Goal: Transaction & Acquisition: Purchase product/service

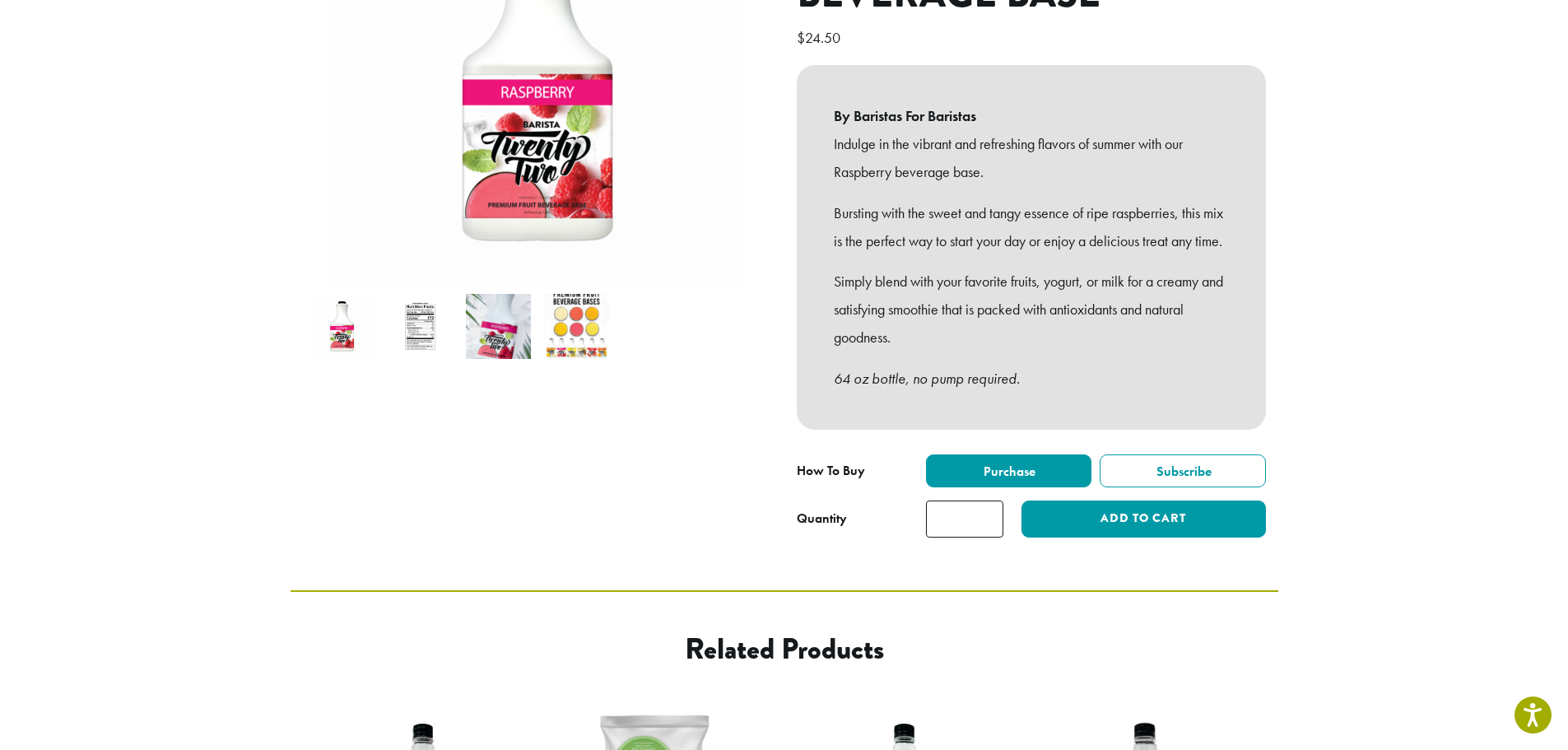
click at [477, 311] on img at bounding box center [499, 326] width 65 height 65
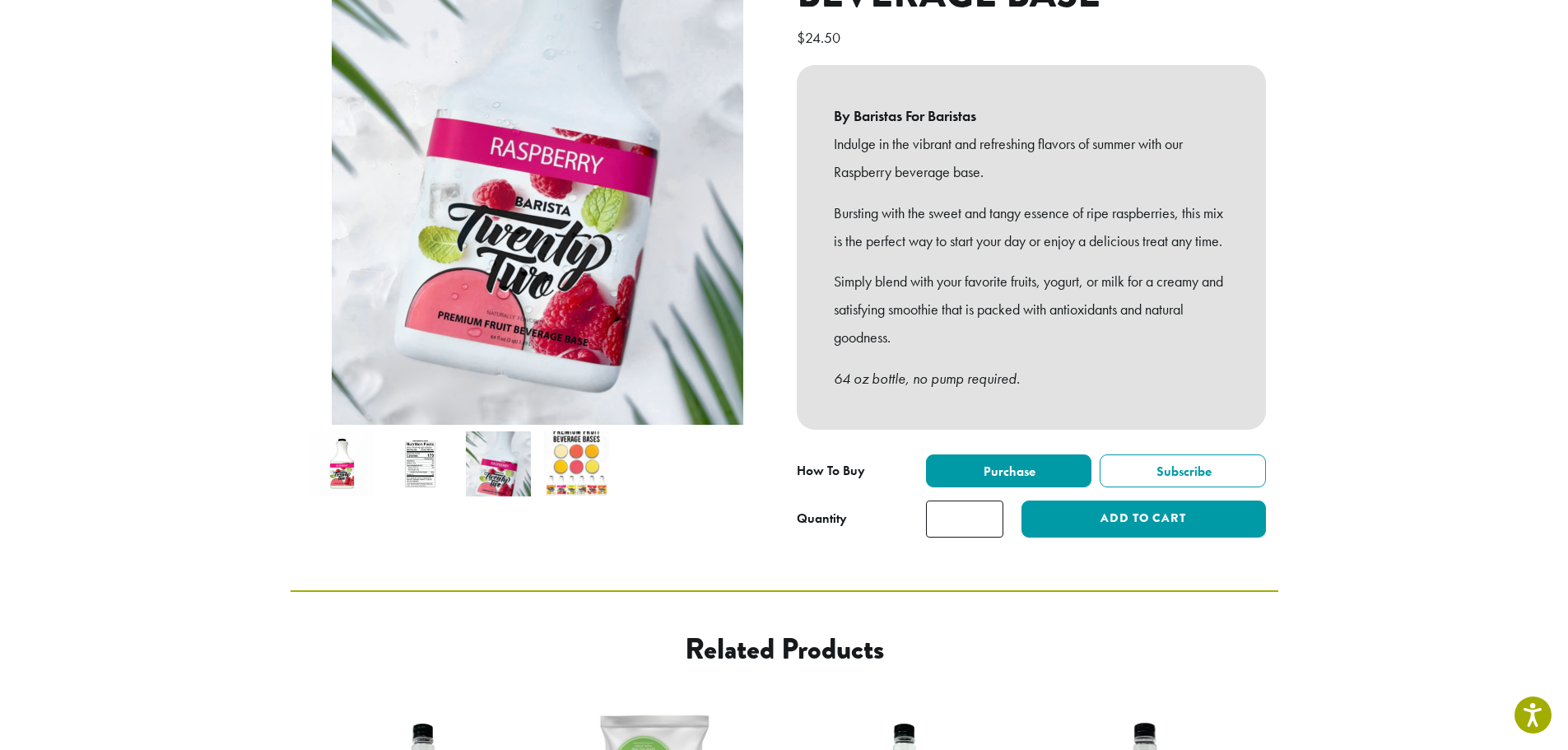
scroll to position [165, 0]
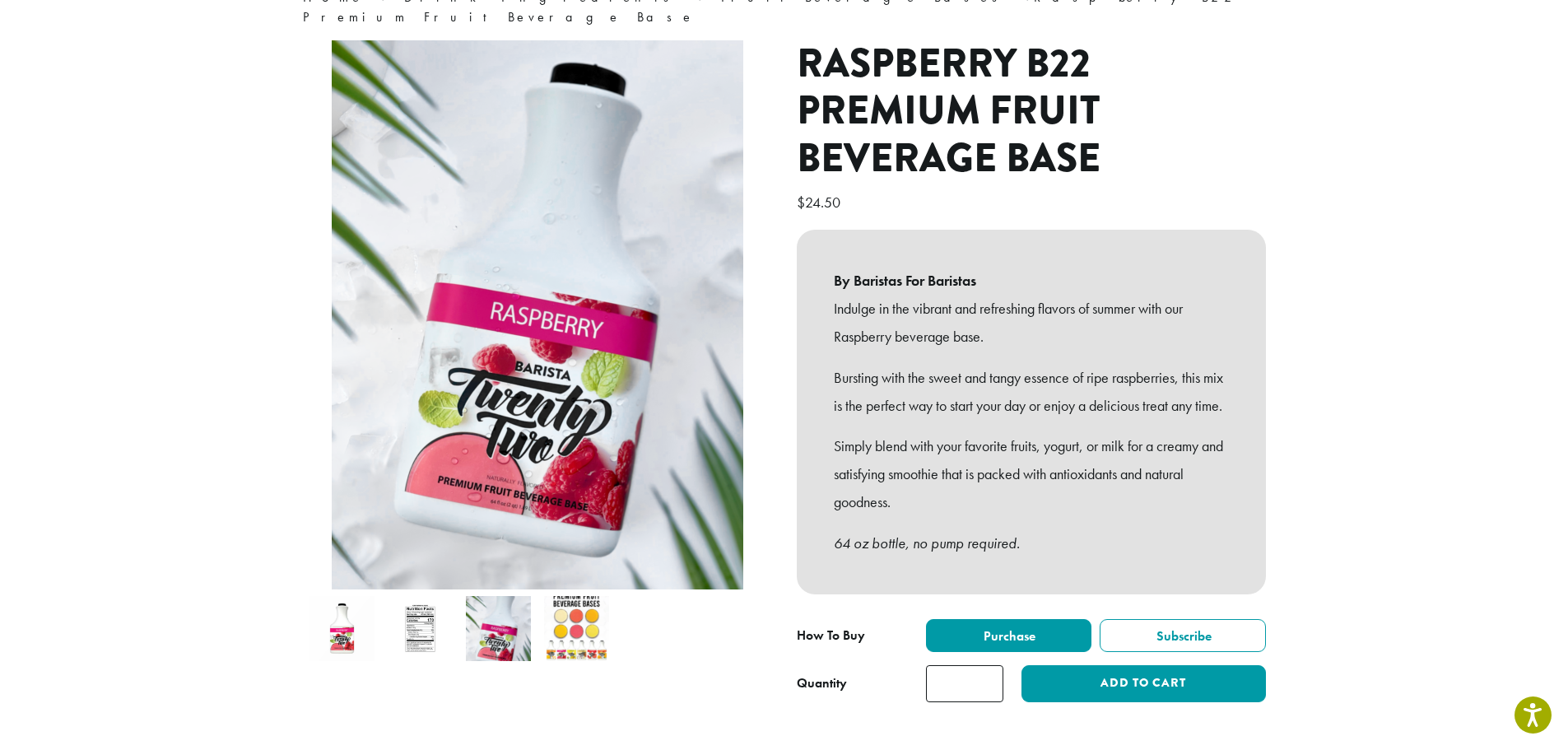
drag, startPoint x: 453, startPoint y: 618, endPoint x: 437, endPoint y: 620, distance: 16.1
click at [453, 618] on li at bounding box center [420, 629] width 78 height 78
click at [430, 620] on img at bounding box center [420, 629] width 65 height 65
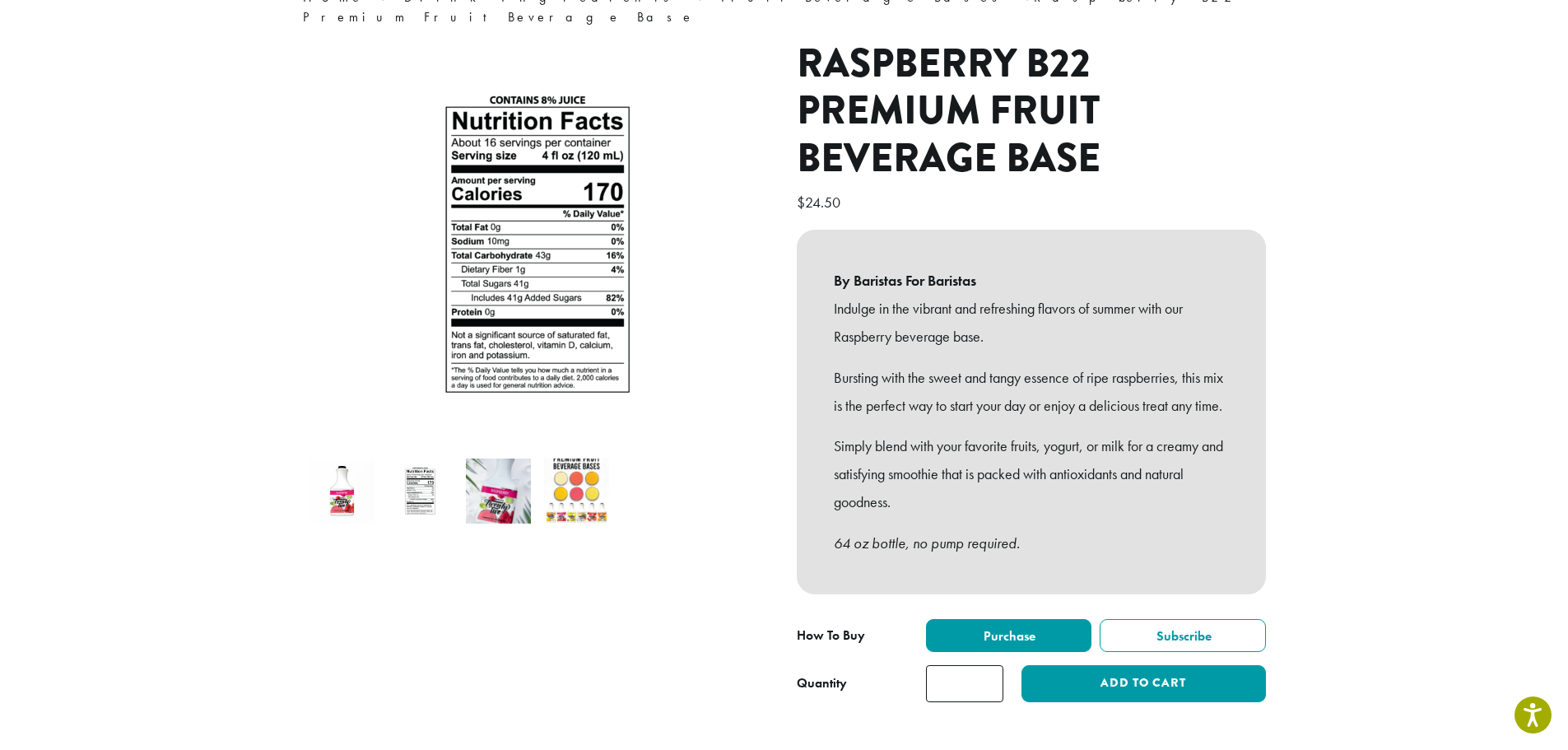
click at [352, 472] on img at bounding box center [342, 492] width 65 height 65
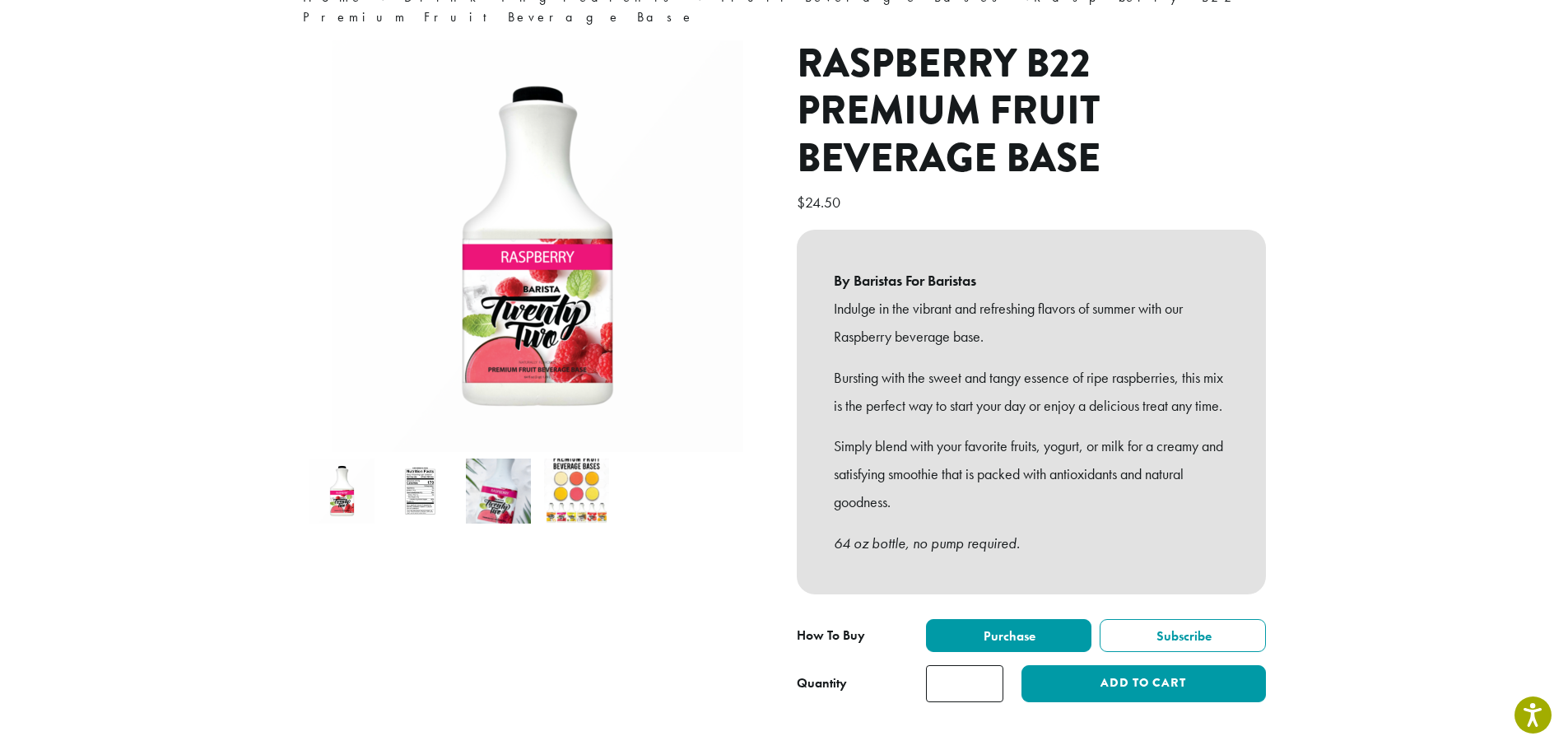
click at [571, 475] on img at bounding box center [577, 492] width 65 height 65
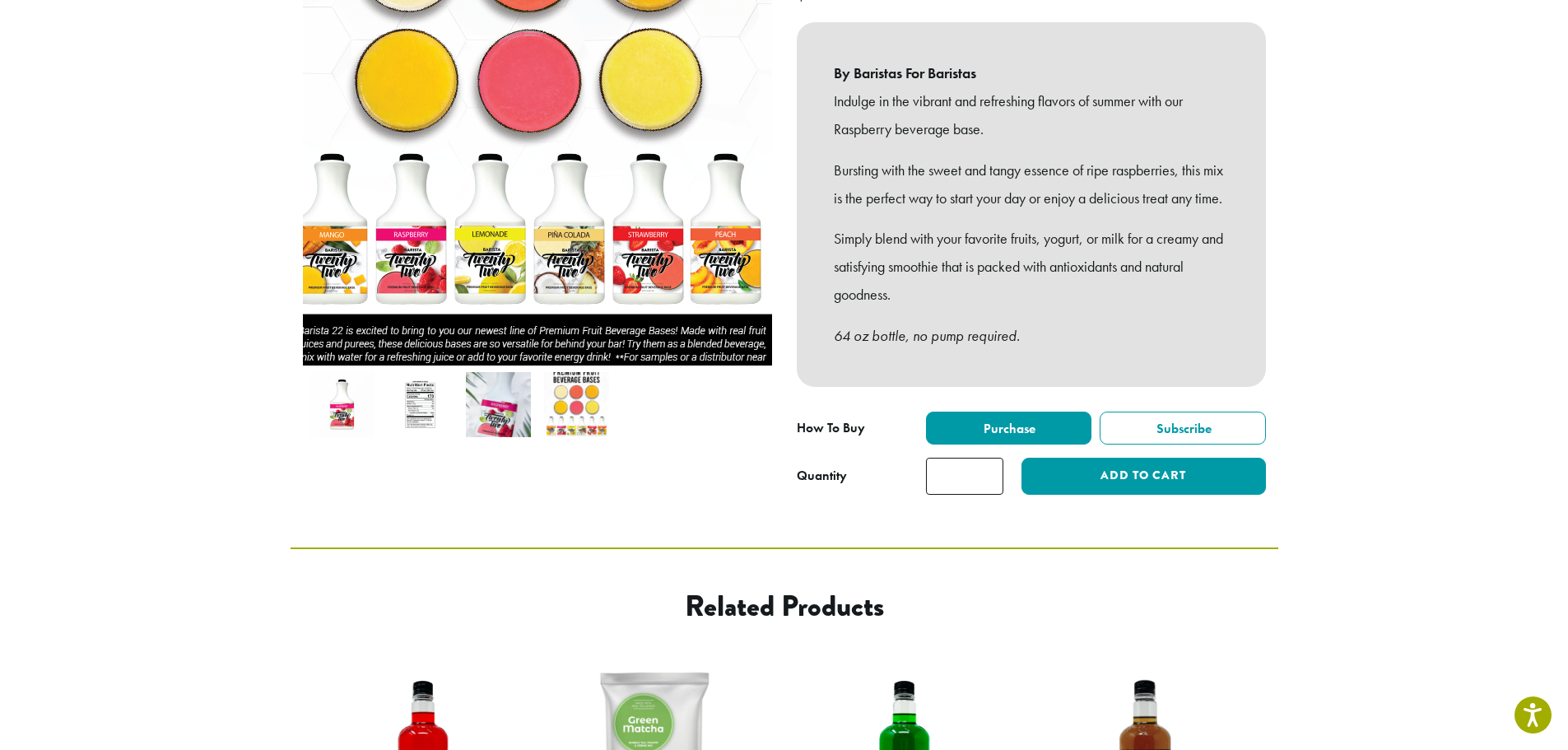
scroll to position [0, 0]
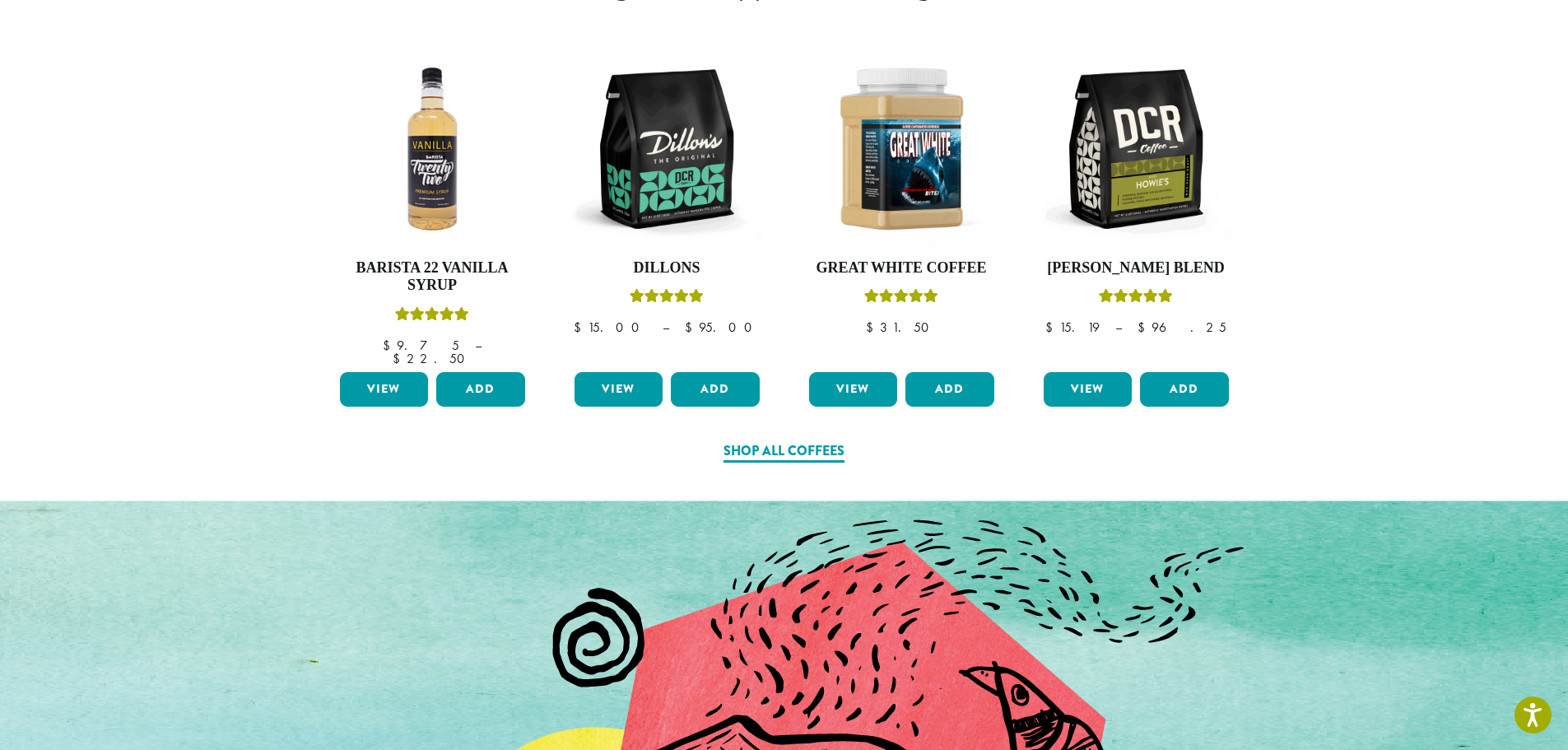
scroll to position [948, 0]
click at [763, 440] on link "Shop All Coffees" at bounding box center [784, 451] width 121 height 21
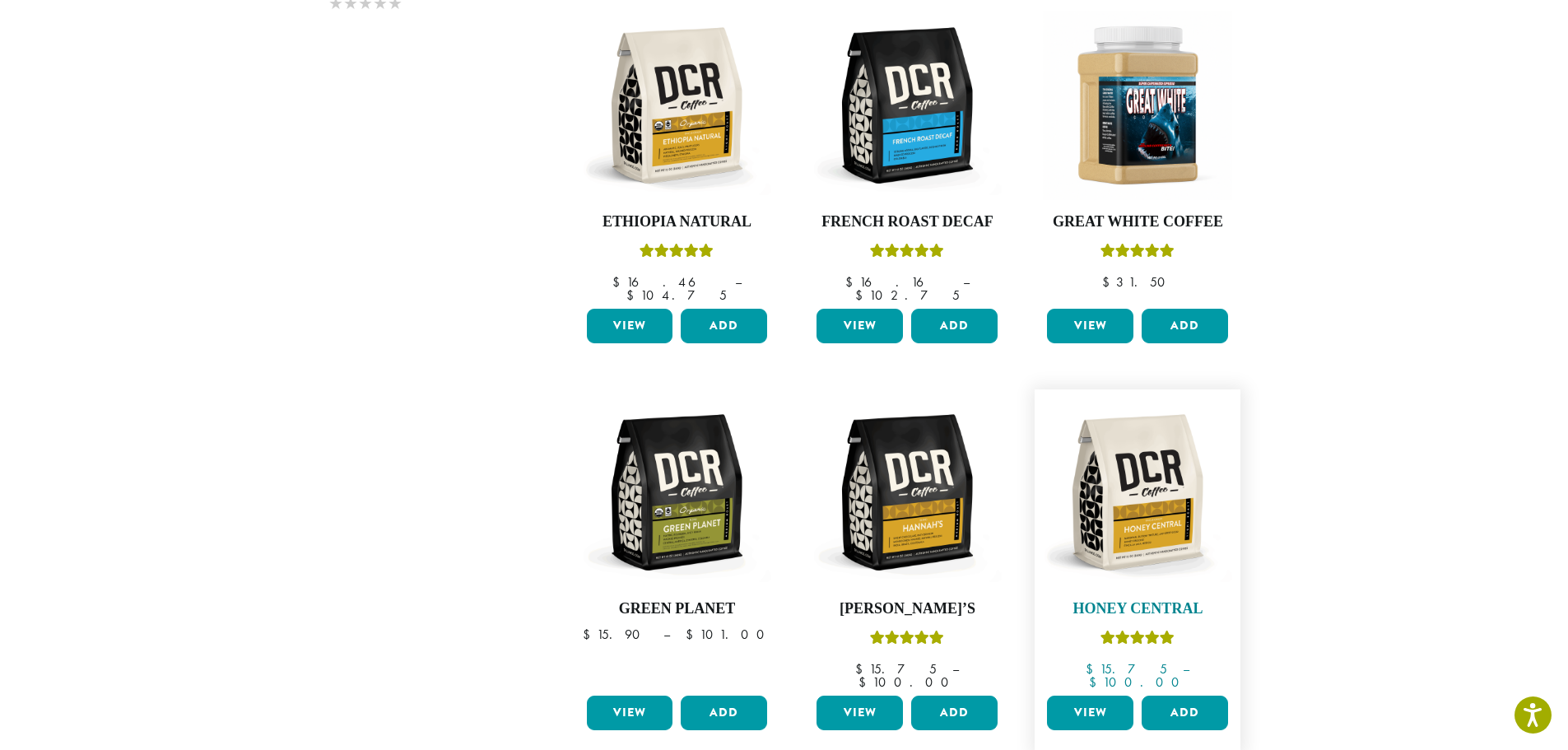
scroll to position [1359, 0]
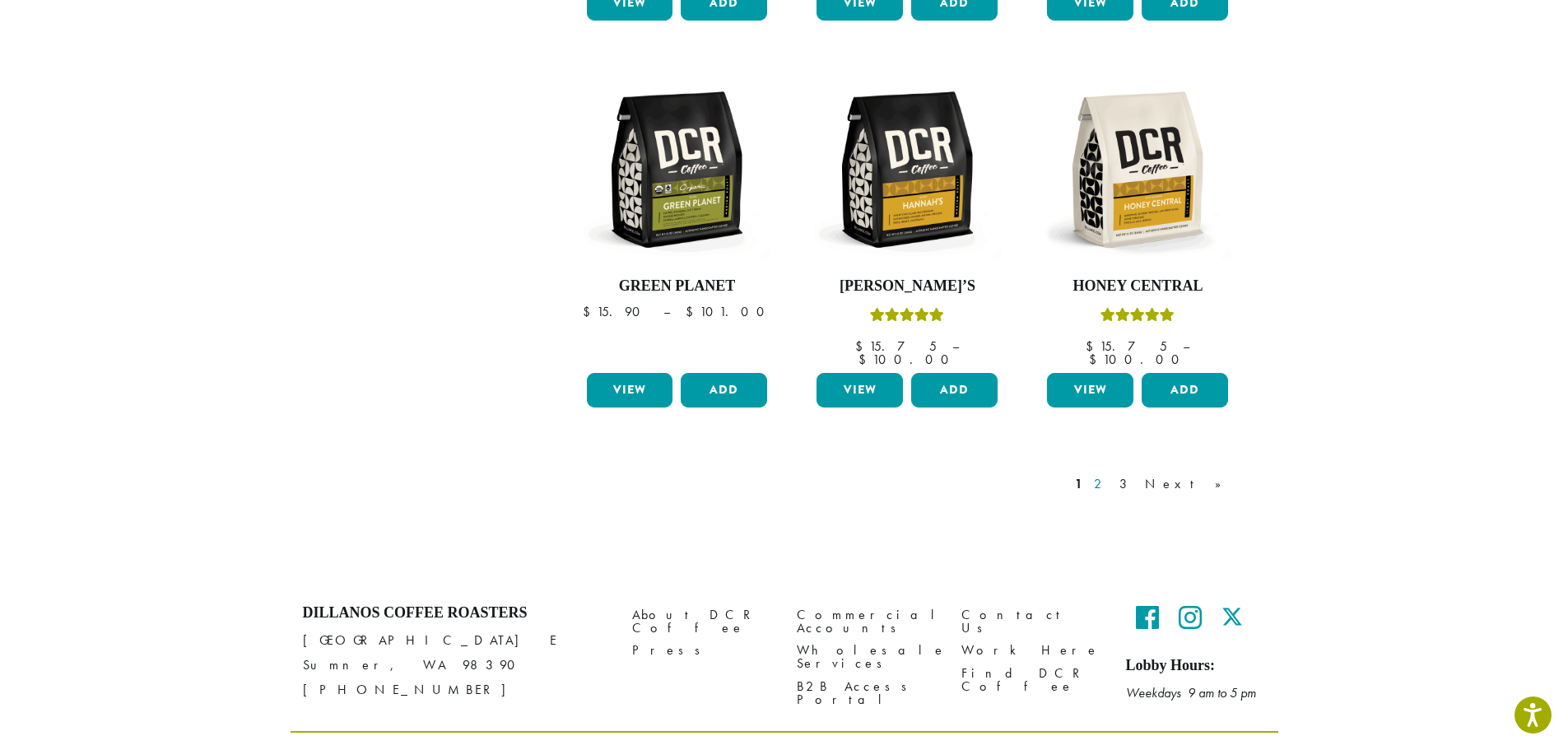
click at [1111, 475] on link "2" at bounding box center [1101, 484] width 21 height 20
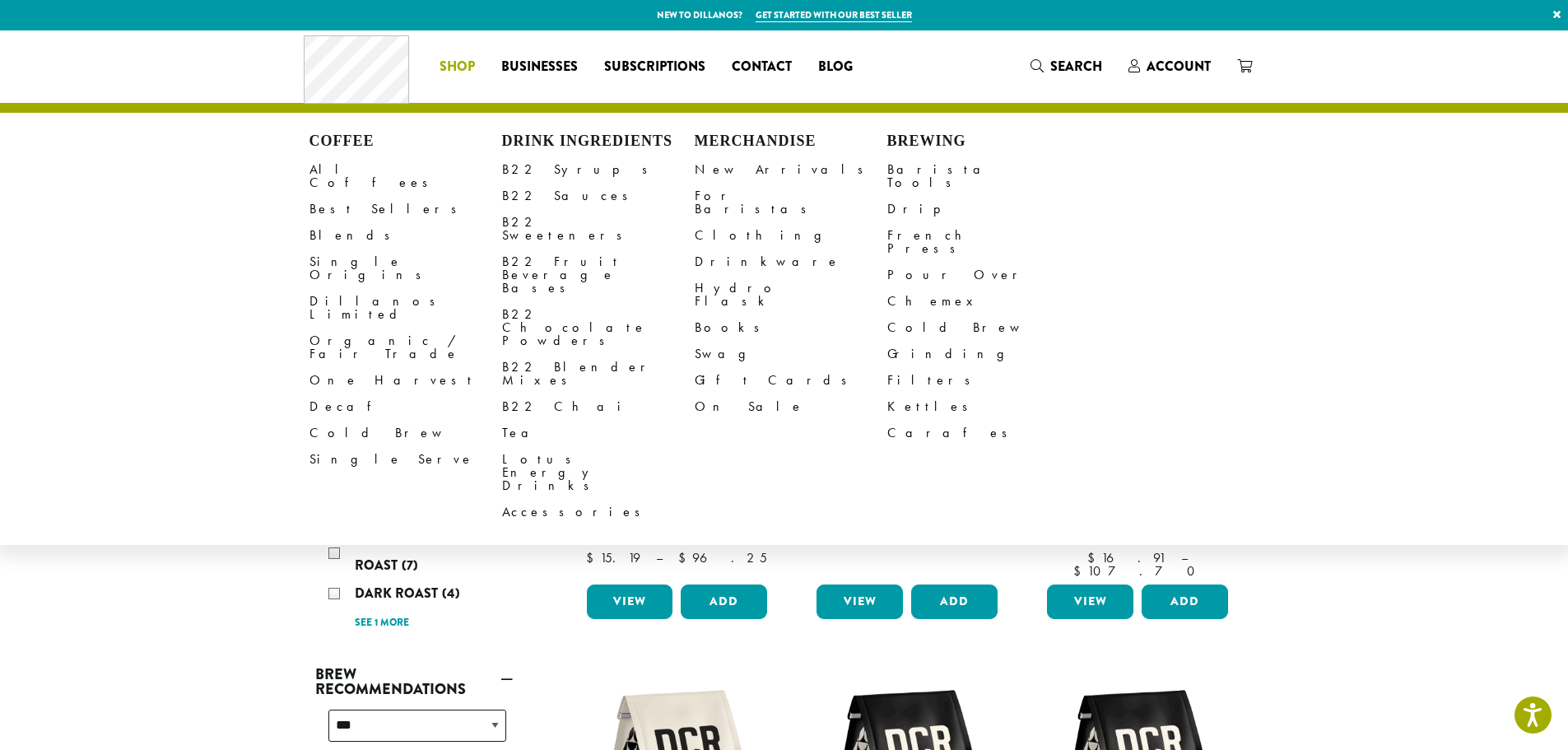
click at [547, 137] on h4 "Drink Ingredients" at bounding box center [598, 141] width 193 height 18
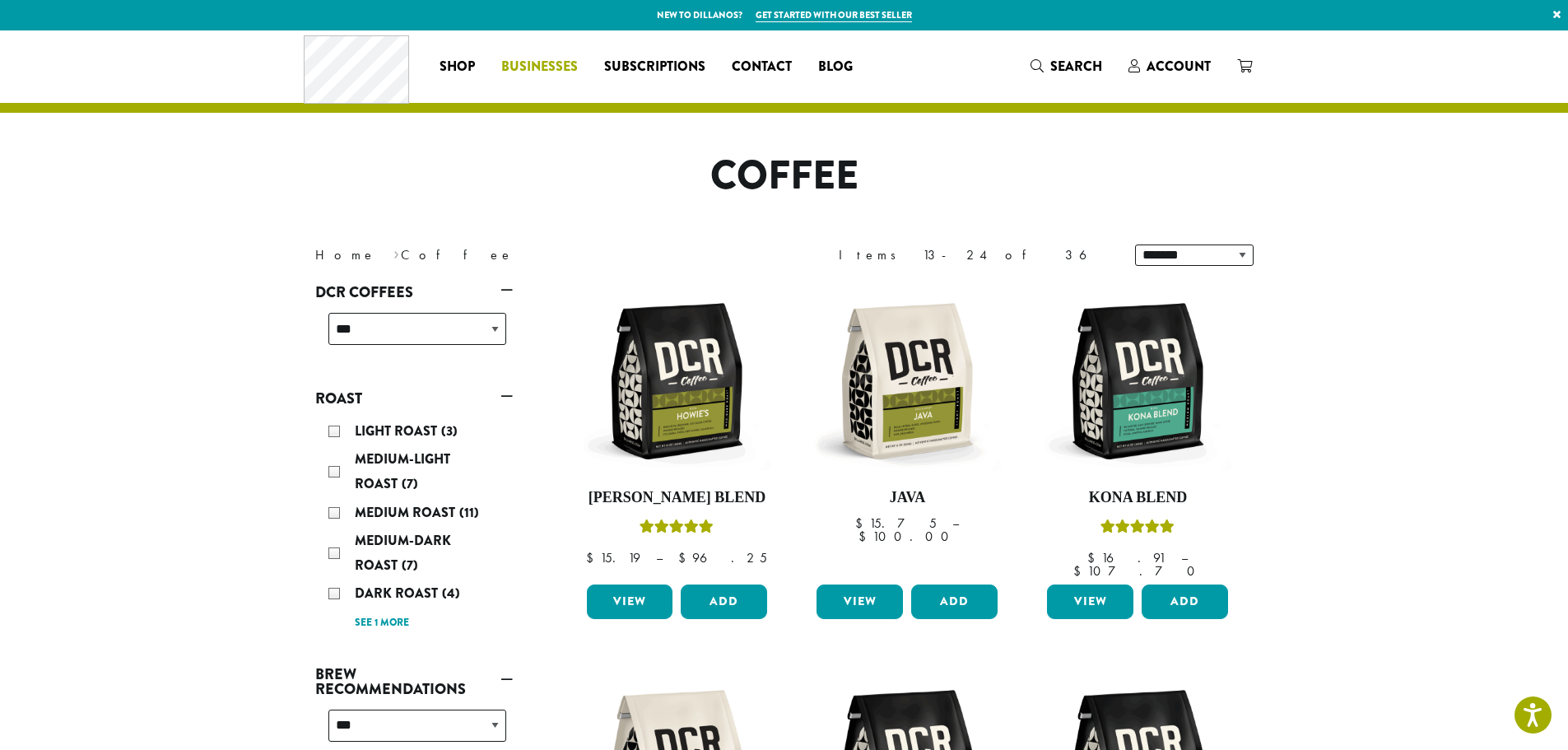
click at [543, 79] on link "Businesses" at bounding box center [540, 66] width 103 height 26
click at [517, 70] on span "Businesses" at bounding box center [540, 67] width 76 height 21
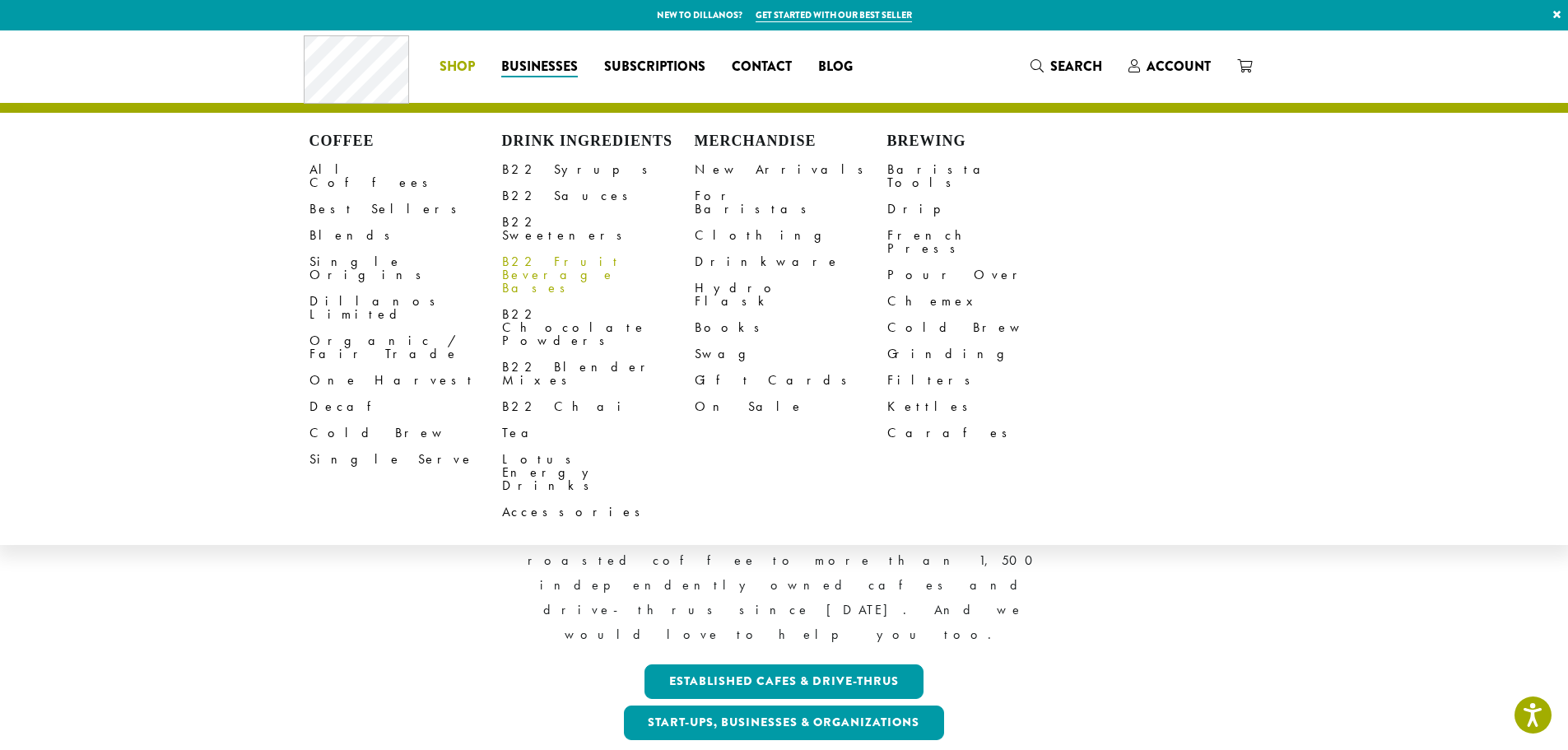
click at [535, 249] on link "B22 Fruit Beverage Bases" at bounding box center [598, 275] width 193 height 53
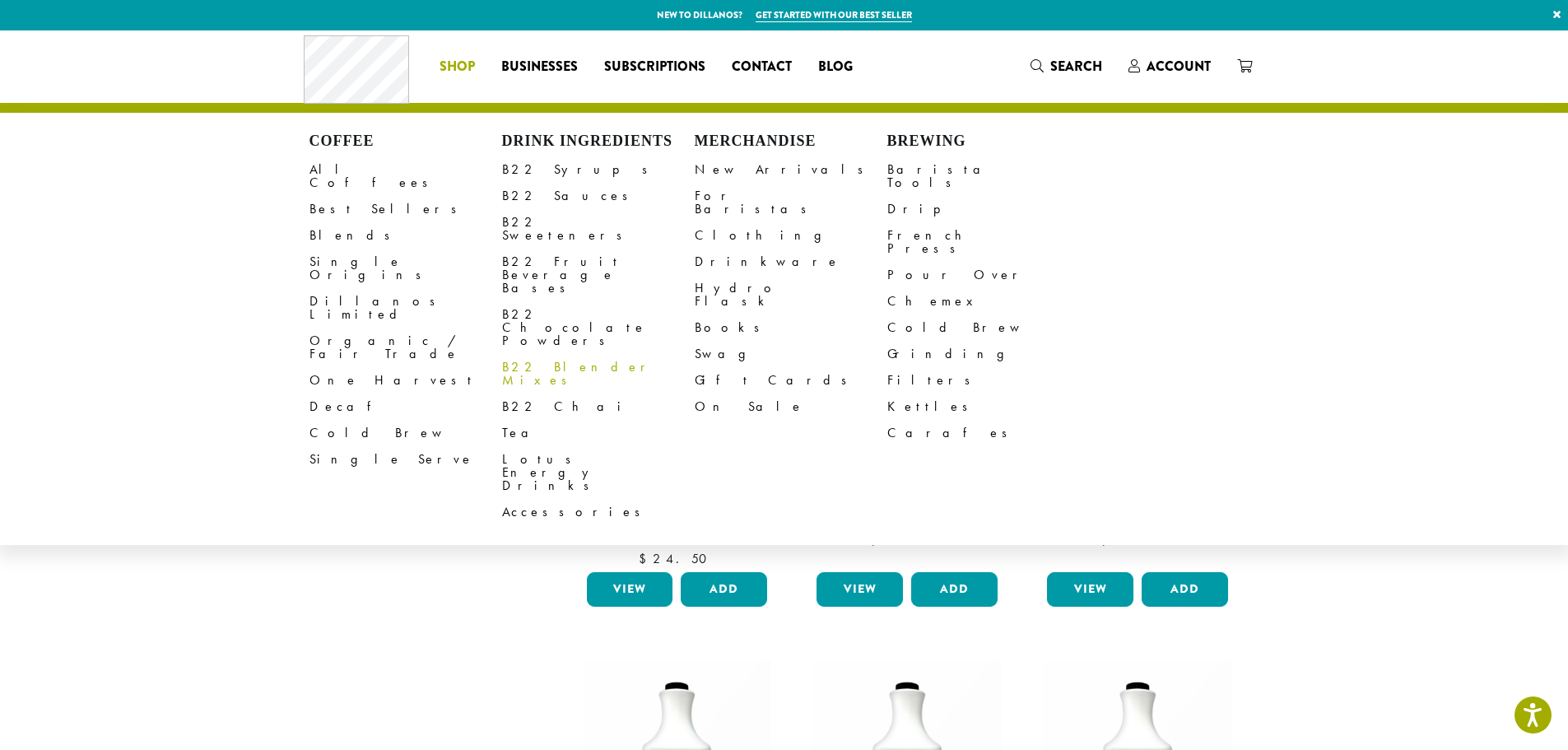
click at [537, 354] on link "B22 Blender Mixes" at bounding box center [598, 374] width 193 height 39
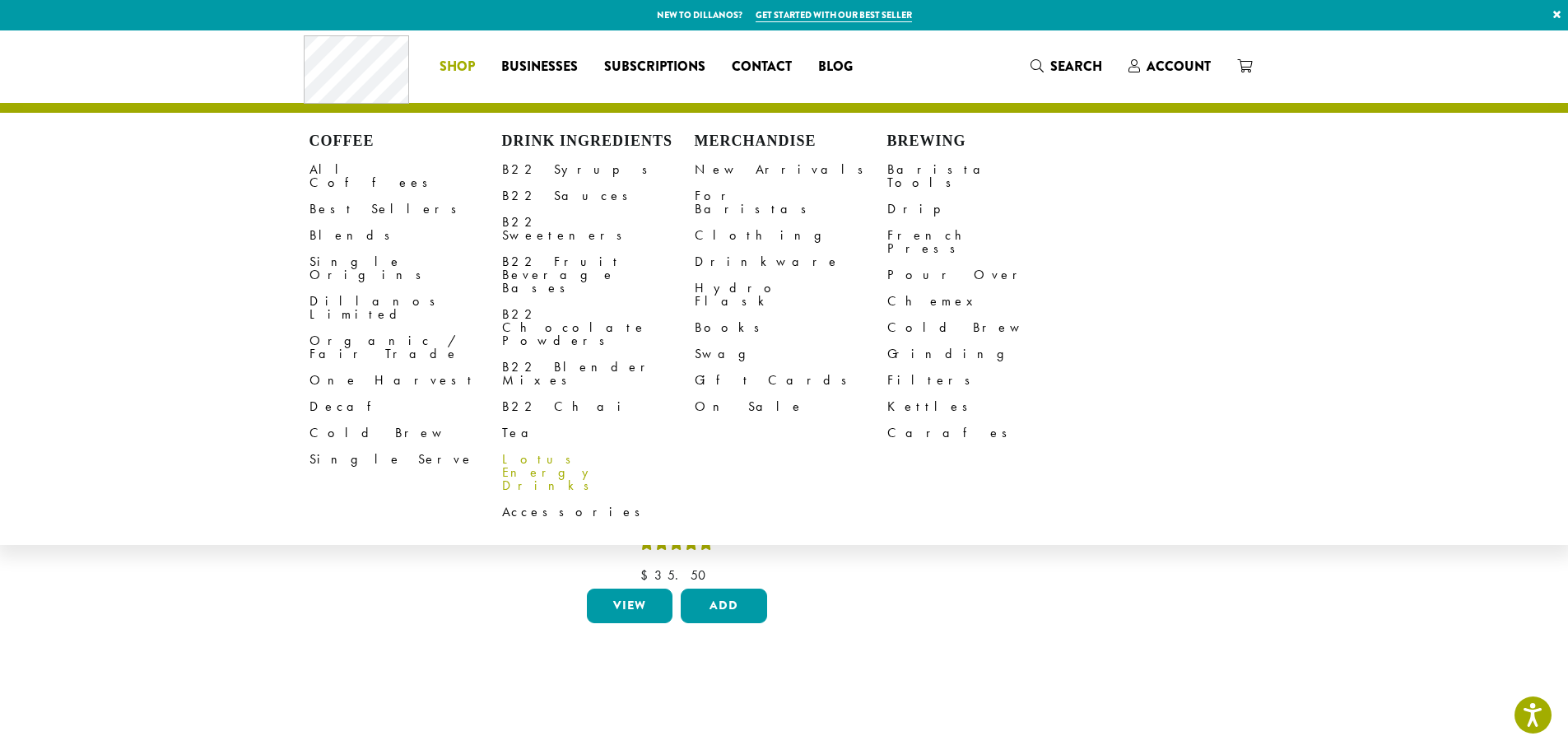
click at [562, 447] on link "Lotus Energy Drinks" at bounding box center [598, 473] width 193 height 53
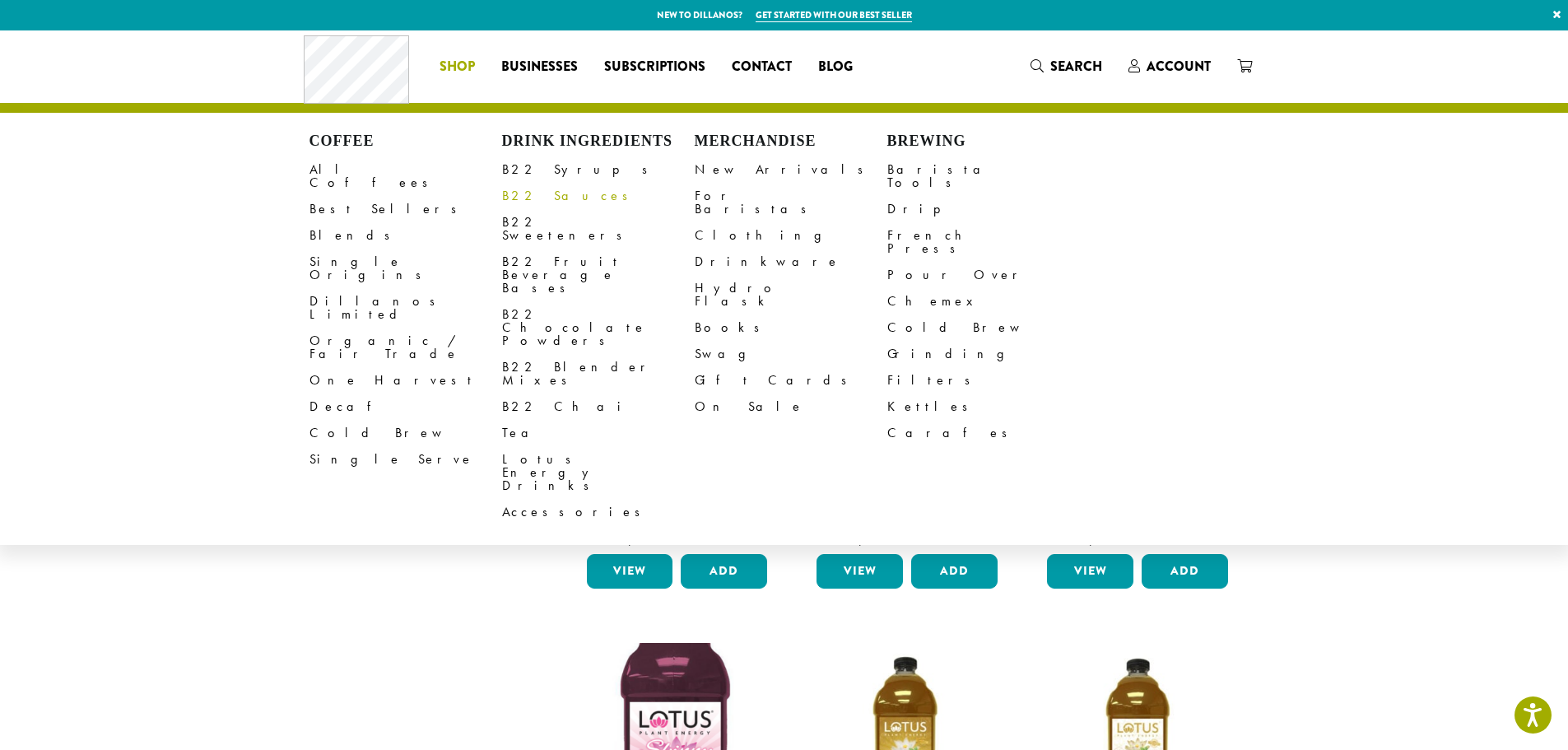
click at [565, 202] on link "B22 Sauces" at bounding box center [598, 196] width 193 height 26
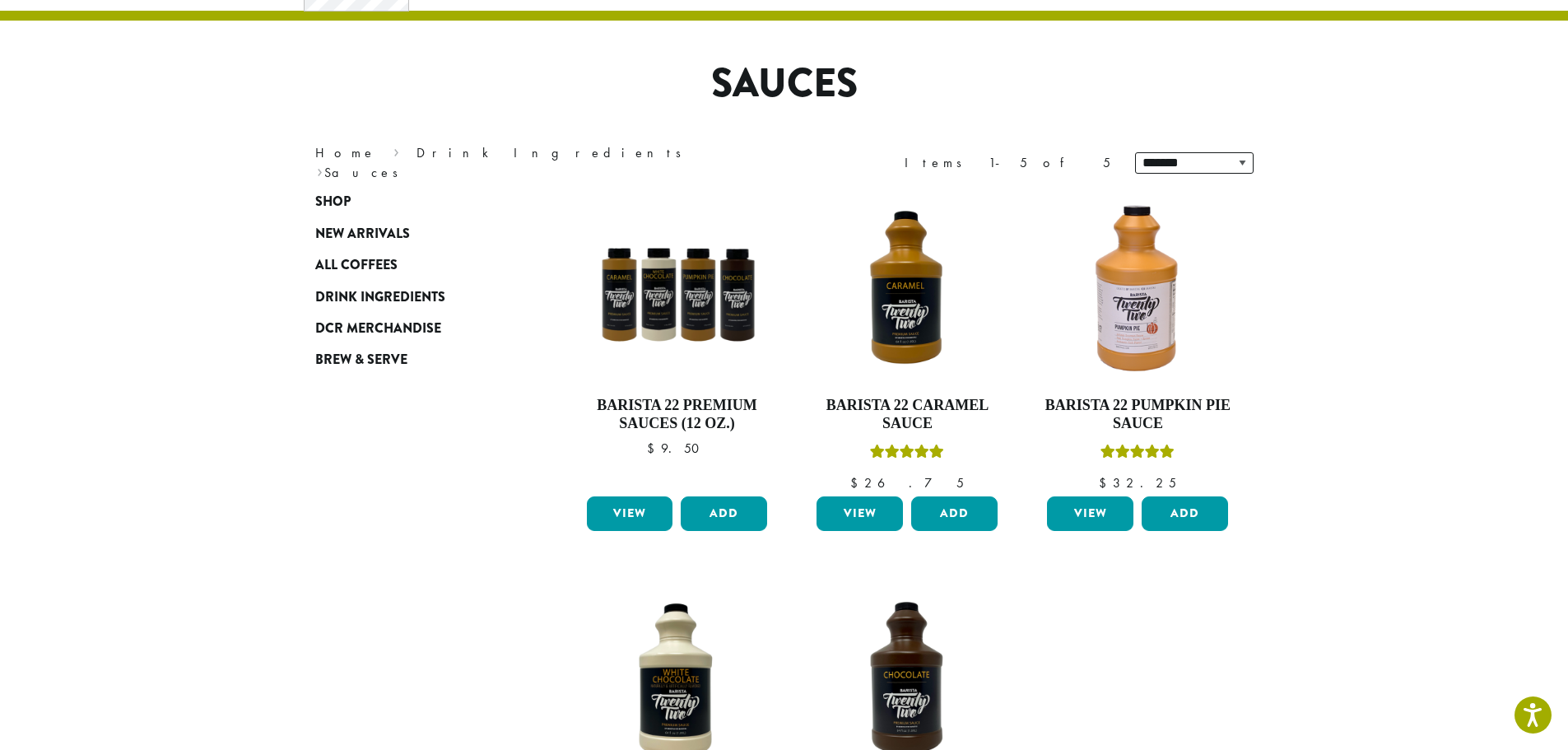
scroll to position [82, 0]
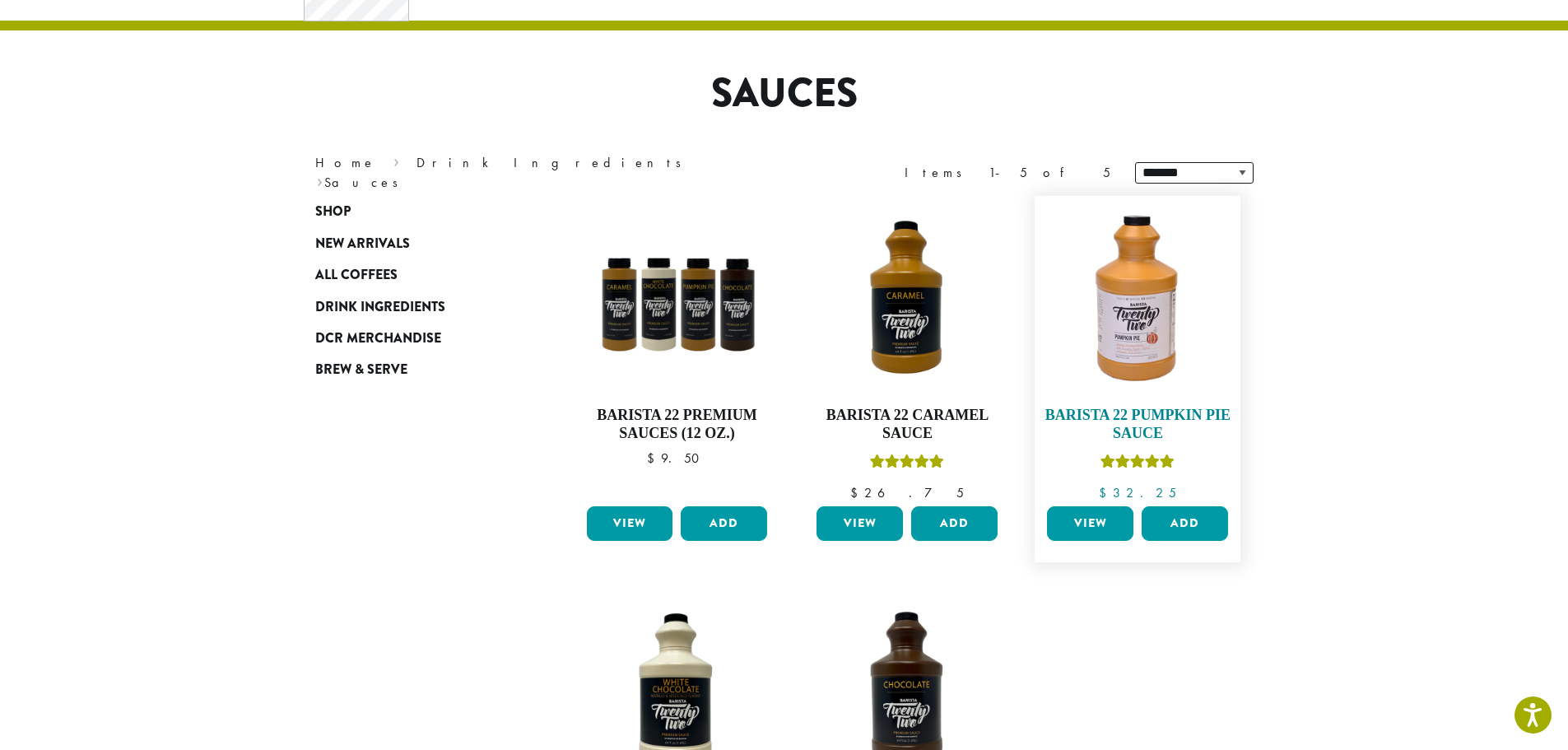
click at [1135, 327] on img at bounding box center [1137, 299] width 189 height 189
